Goal: Task Accomplishment & Management: Use online tool/utility

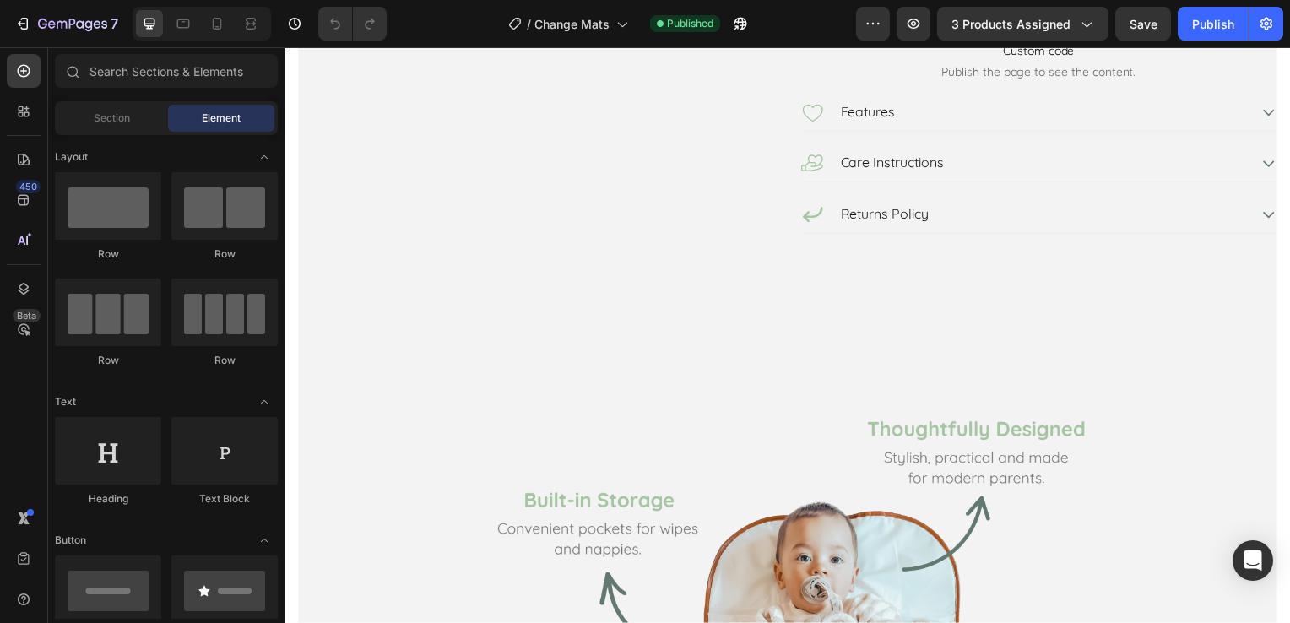
scroll to position [338, 0]
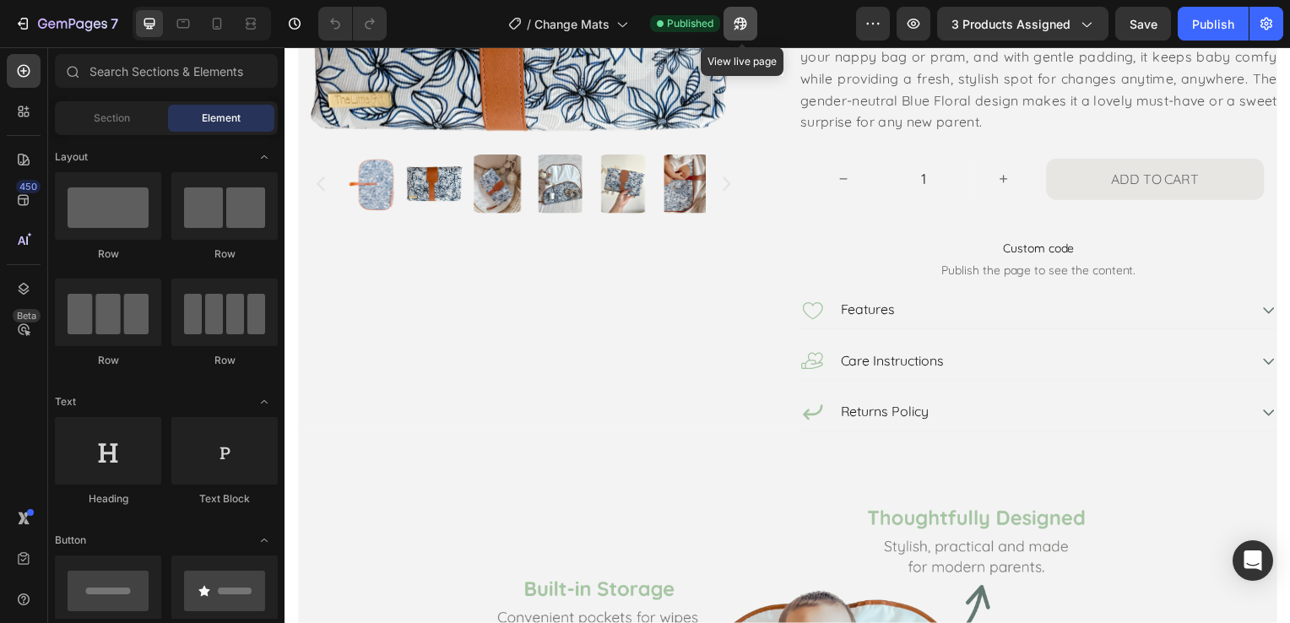
click at [751, 24] on button "button" at bounding box center [740, 24] width 34 height 34
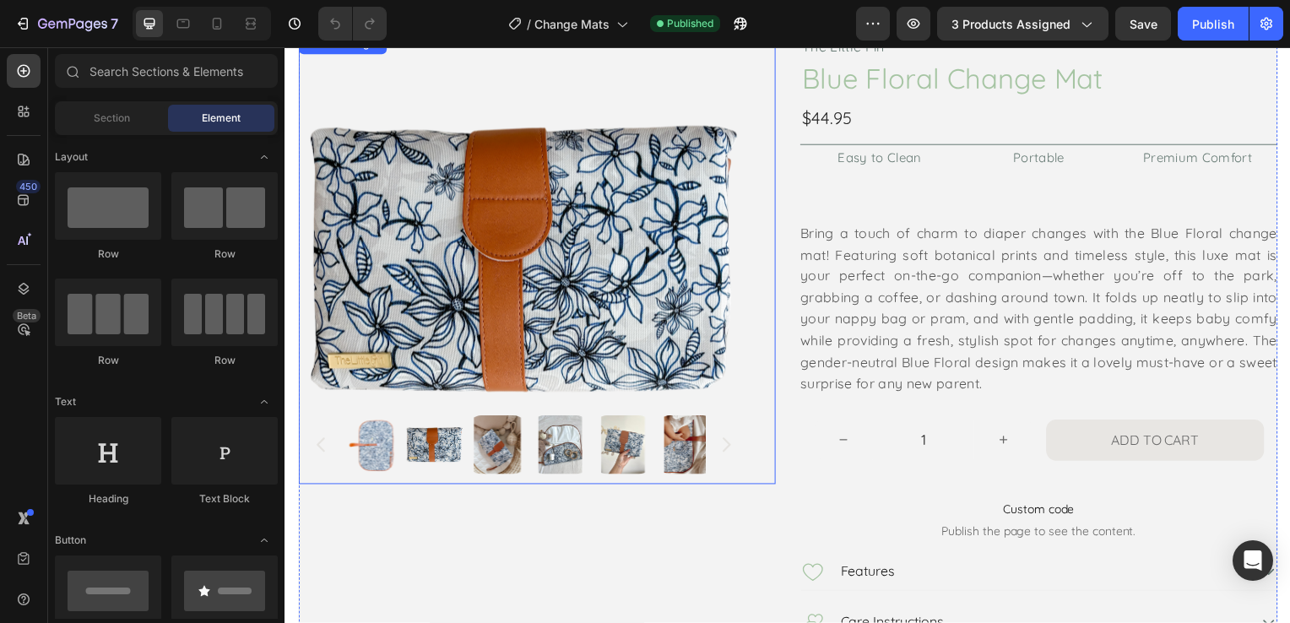
scroll to position [0, 0]
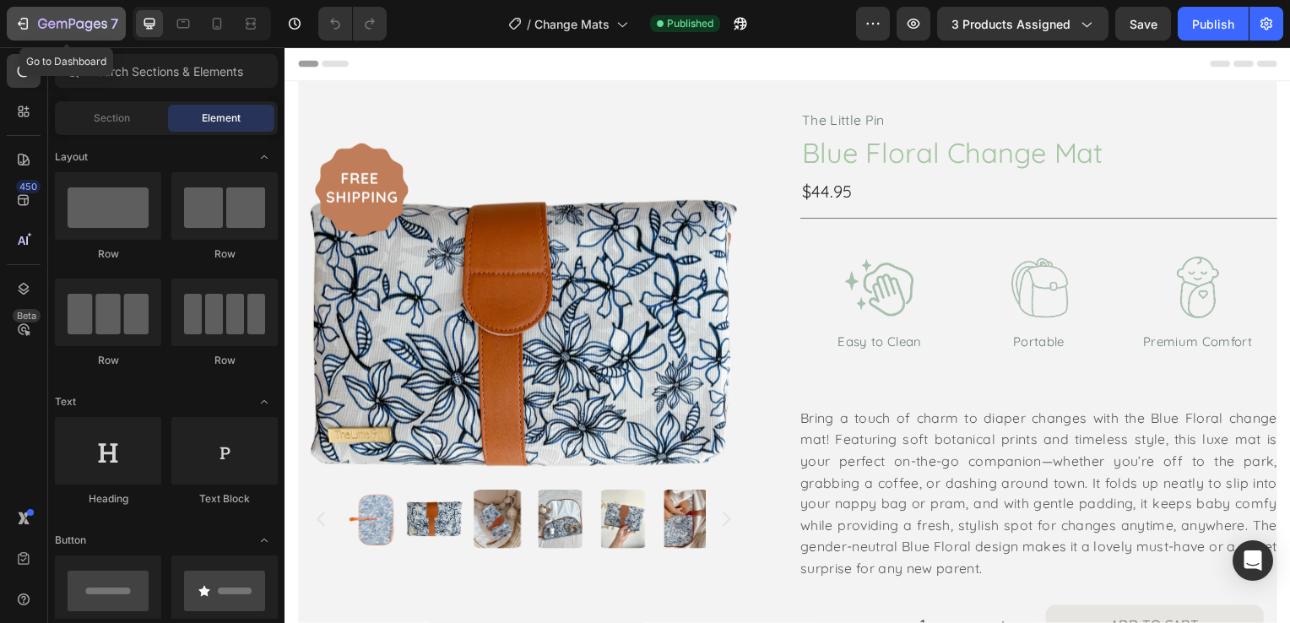
click at [51, 21] on icon "button" at bounding box center [72, 25] width 69 height 14
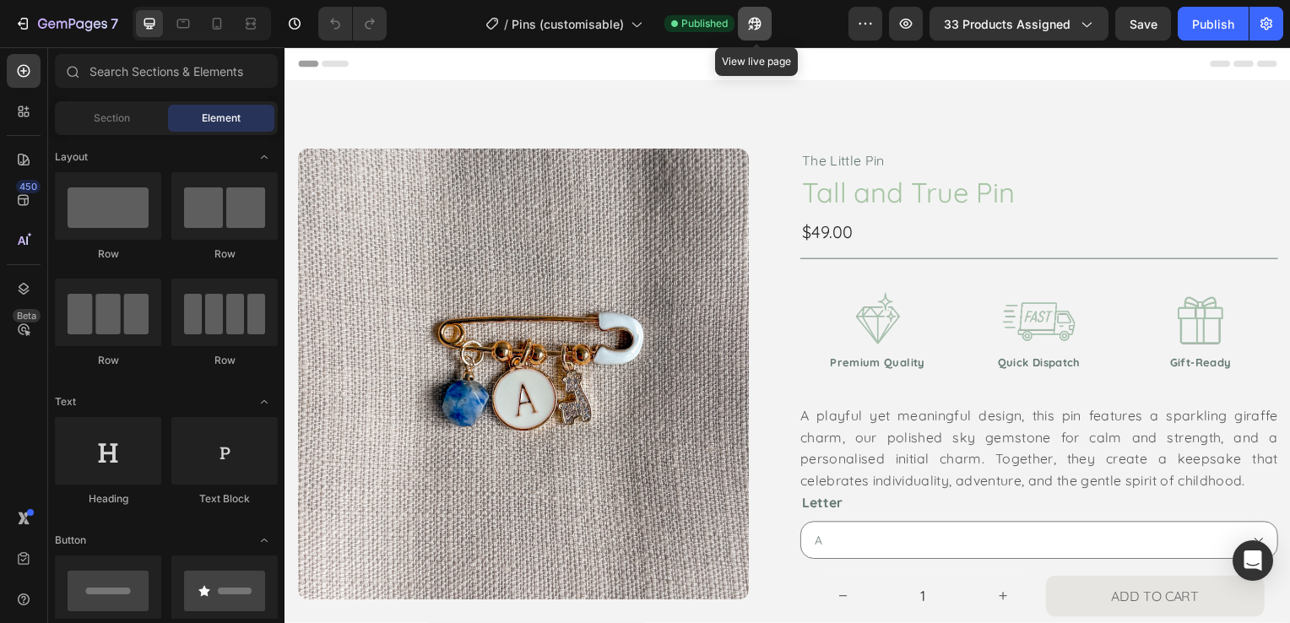
click at [750, 30] on icon "button" at bounding box center [754, 23] width 17 height 17
